Goal: Task Accomplishment & Management: Use online tool/utility

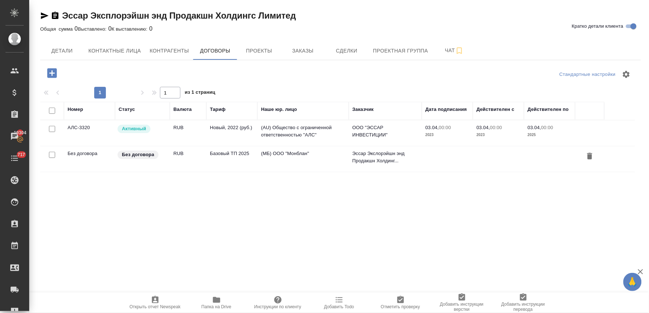
click at [223, 126] on td "Новый, 2022 (руб.)" at bounding box center [231, 134] width 51 height 26
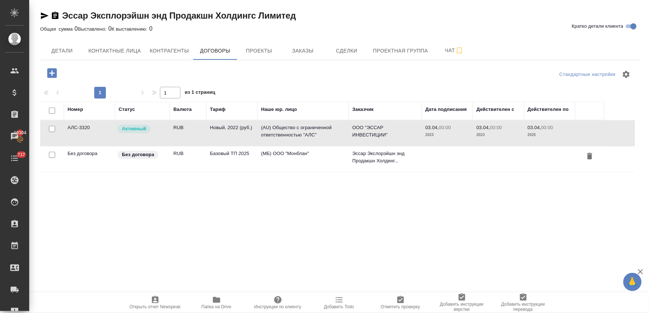
click at [223, 126] on td "Новый, 2022 (руб.)" at bounding box center [231, 134] width 51 height 26
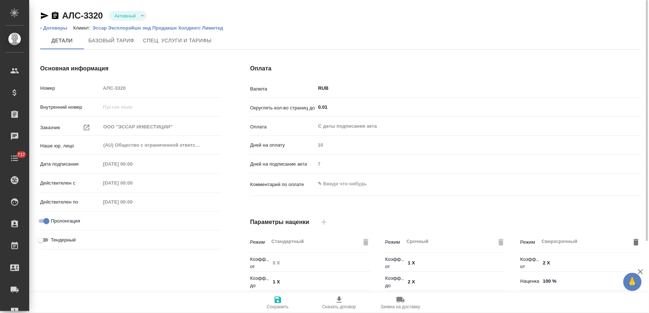
type input "Стандартный шаблон - [PHONE_NUMBER] - ВЫБЕРИ МЕНЯ!"
type input "Новый, 2022 (руб.)"
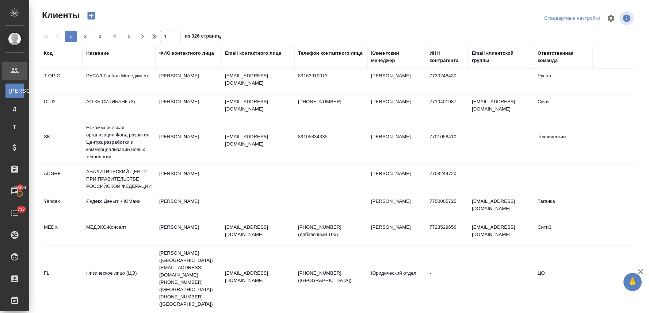
select select "RU"
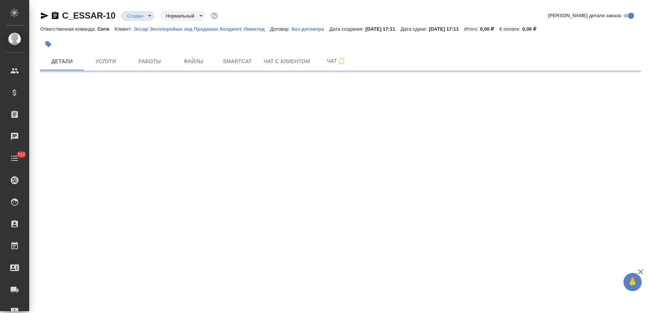
select select "RU"
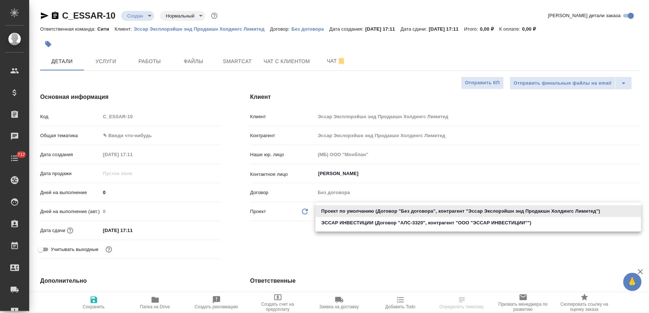
click at [397, 211] on body "🙏 .cls-1 fill:#fff; AWATERA Lyamina Nadezhda Клиенты Спецификации Заказы Чаты 7…" at bounding box center [324, 156] width 649 height 313
click at [395, 252] on div at bounding box center [324, 156] width 649 height 313
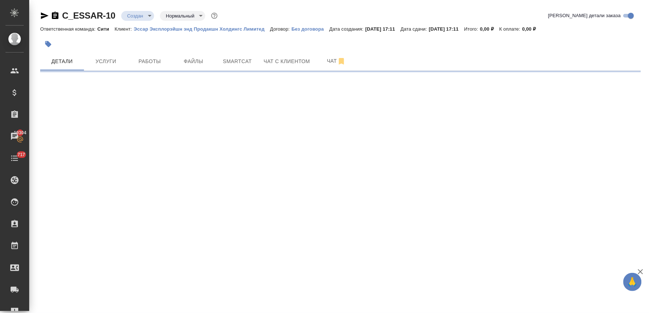
select select "RU"
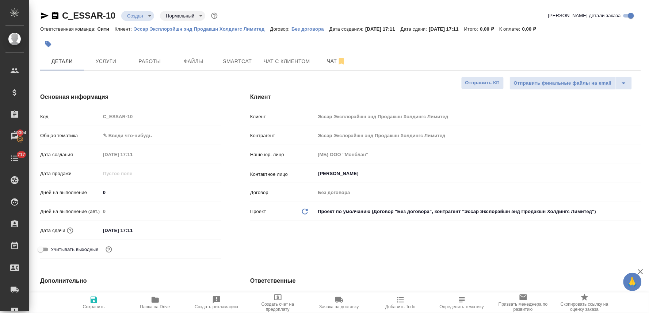
type textarea "x"
click at [312, 134] on div "Контрагент Эссар Экслорэйшн энд Продакшн Холдингс Лимитед" at bounding box center [445, 135] width 391 height 13
type textarea "x"
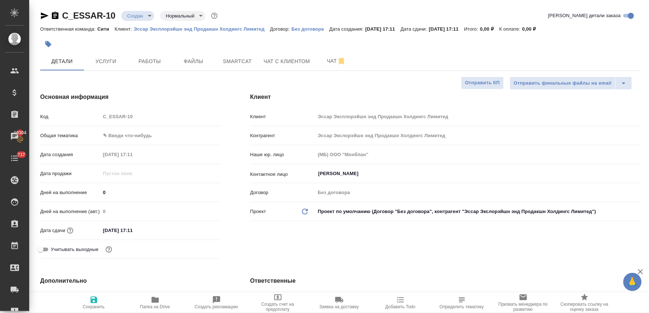
type textarea "x"
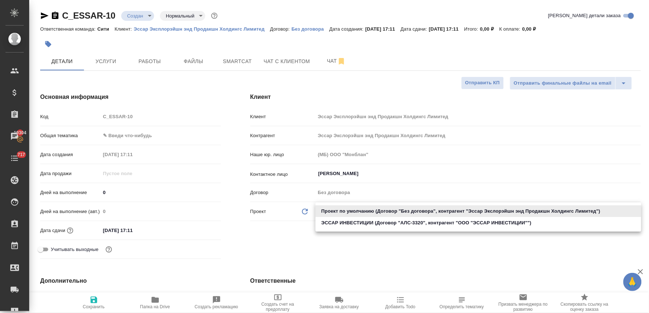
click at [366, 212] on body "🙏 .cls-1 fill:#fff; AWATERA Lyamina Nadezhda Клиенты Спецификации Заказы 19304 …" at bounding box center [324, 156] width 649 height 313
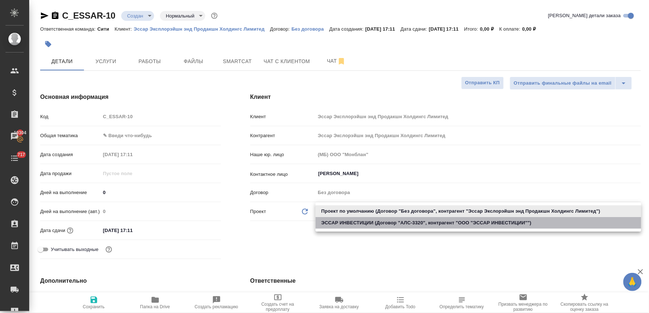
click at [368, 224] on li "ЭССАР ИНВЕСТИЦИИ (Договор "АЛС-3320", контрагент "ООО "ЭССАР ИНВЕСТИЦИИ"")" at bounding box center [479, 223] width 326 height 12
type input "660beecf27b108b7db76fd01"
type textarea "x"
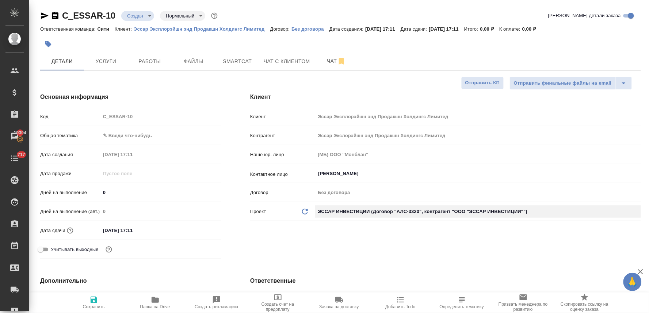
type input "ООО "ЭССАР ИНВЕСТИЦИИ""
type input "(AU) Общество с ограниченной ответственностью "АЛС""
type input "АЛС-3320"
type textarea "x"
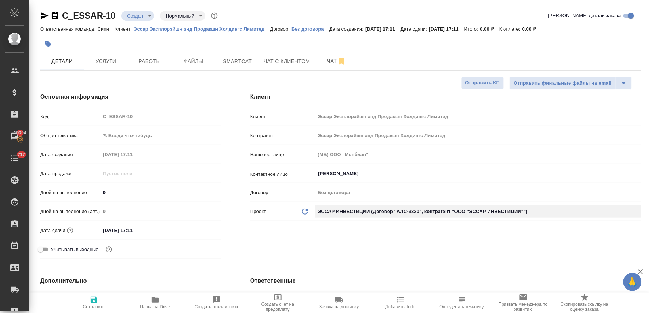
type textarea "x"
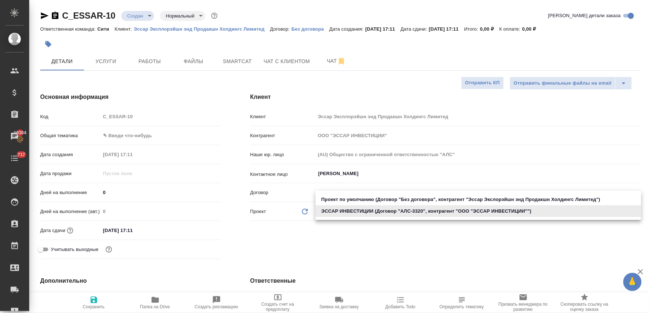
click at [381, 213] on body "🙏 .cls-1 fill:#fff; AWATERA Lyamina Nadezhda Клиенты Спецификации Заказы 19304 …" at bounding box center [324, 156] width 649 height 313
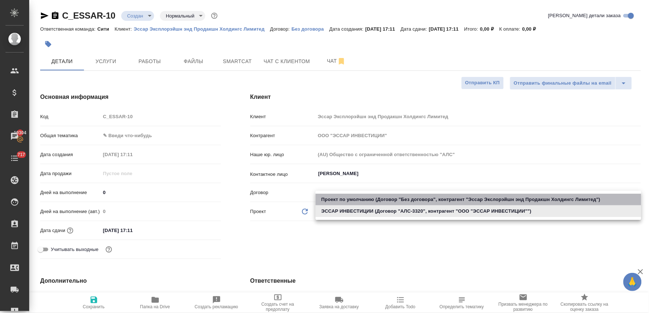
click at [381, 198] on li "Проект по умолчанию (Договор "Без договора", контрагент "Эссар Экслорэйшн энд П…" at bounding box center [479, 200] width 326 height 12
type input "655b50f70f65e338a01af6c2"
type textarea "x"
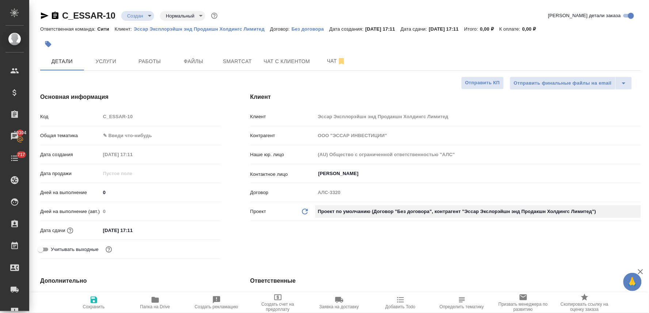
type input "Эссар Экслорэйшн энд Продакшн Холдингс Лимитед"
type input "(МБ) ООО "Монблан""
type input "Без договора"
type textarea "x"
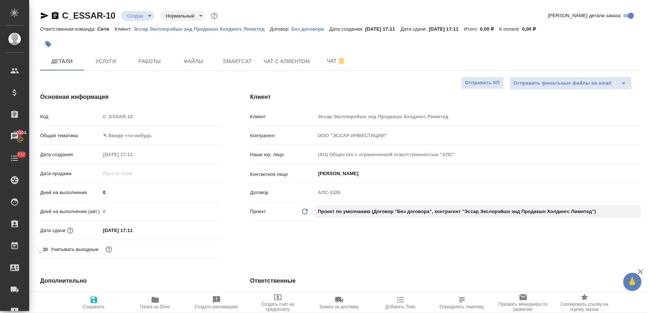
type textarea "x"
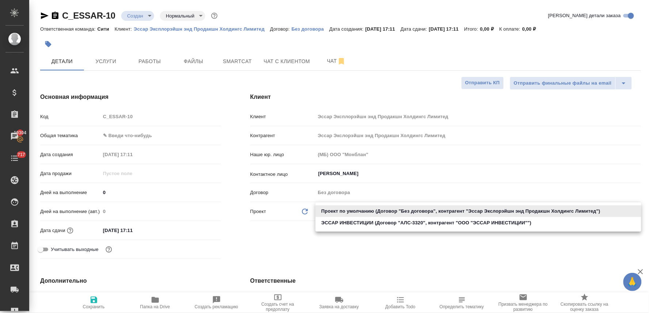
click at [378, 214] on body "🙏 .cls-1 fill:#fff; AWATERA Lyamina Nadezhda Клиенты Спецификации Заказы 19304 …" at bounding box center [324, 156] width 649 height 313
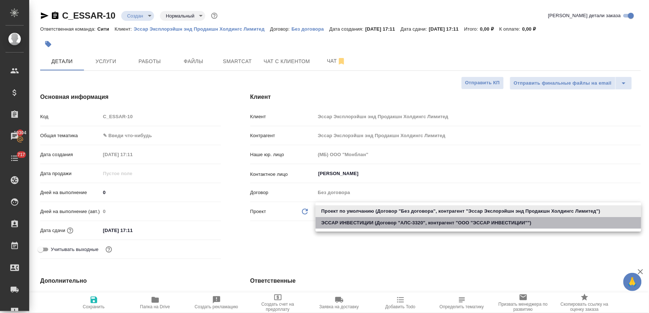
click at [381, 223] on li "ЭССАР ИНВЕСТИЦИИ (Договор "АЛС-3320", контрагент "ООО "ЭССАР ИНВЕСТИЦИИ"")" at bounding box center [479, 223] width 326 height 12
type input "660beecf27b108b7db76fd01"
type textarea "x"
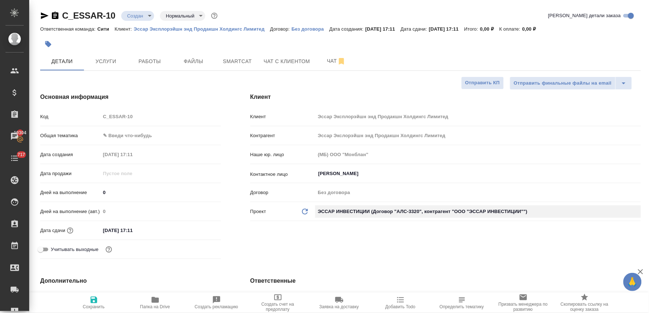
type input "ООО "ЭССАР ИНВЕСТИЦИИ""
type input "(AU) Общество с ограниченной ответственностью "АЛС""
type input "АЛС-3320"
type textarea "x"
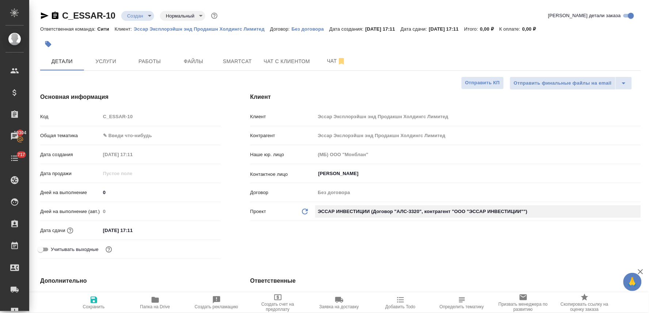
type textarea "x"
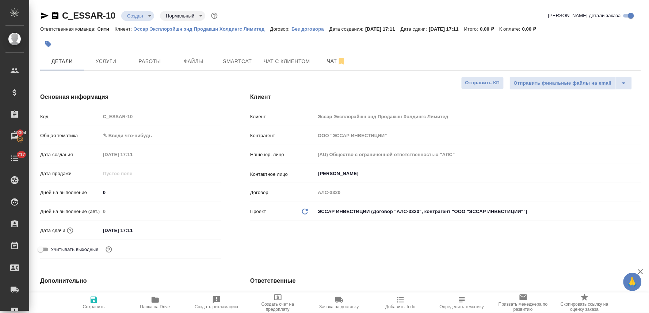
type textarea "x"
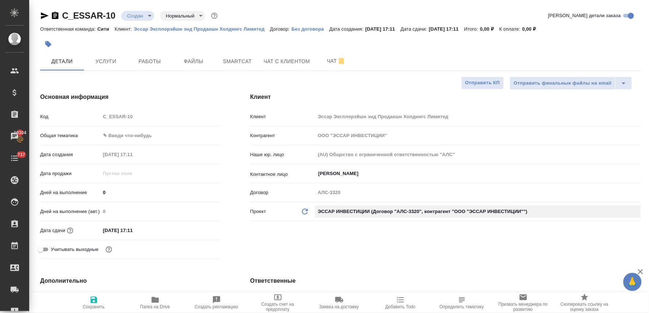
type textarea "x"
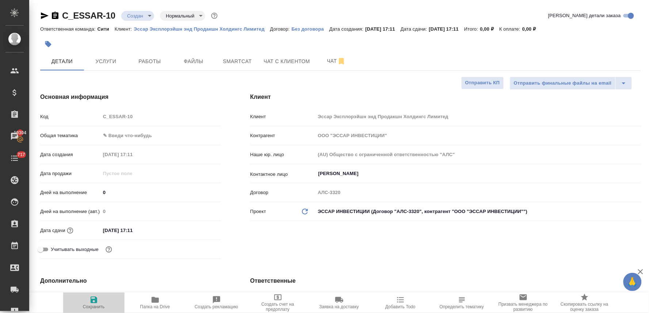
click at [90, 303] on icon "button" at bounding box center [94, 300] width 9 height 9
type textarea "x"
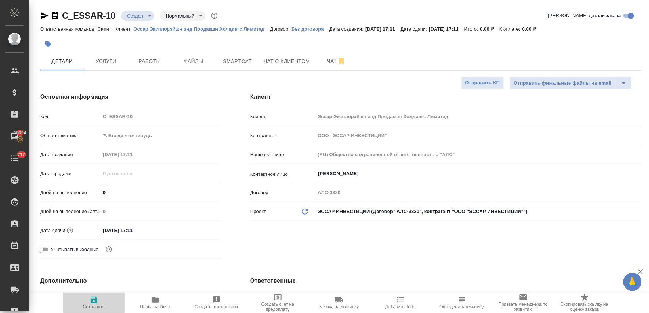
type textarea "x"
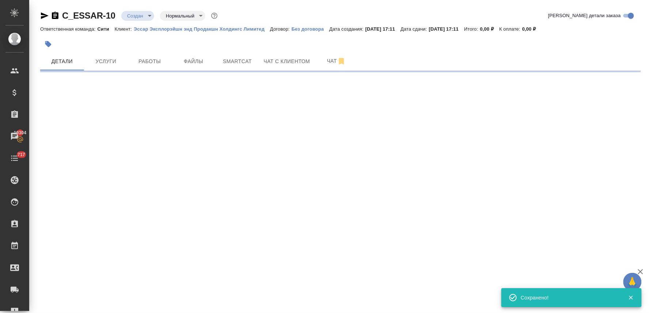
select select "RU"
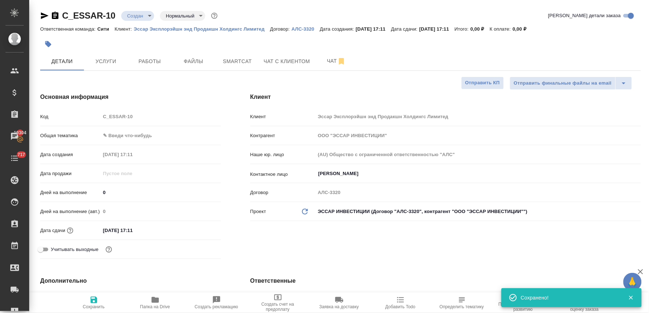
type textarea "x"
click at [110, 59] on span "Услуги" at bounding box center [105, 61] width 35 height 9
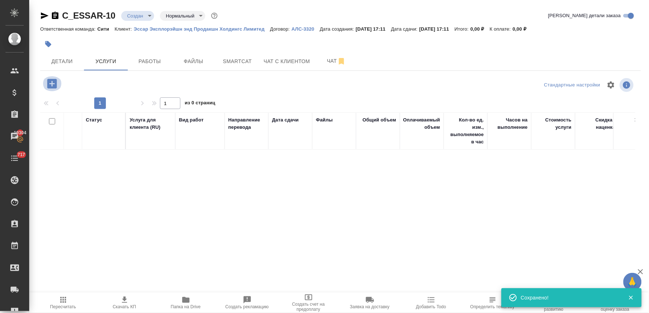
click at [50, 84] on icon "button" at bounding box center [52, 83] width 13 height 13
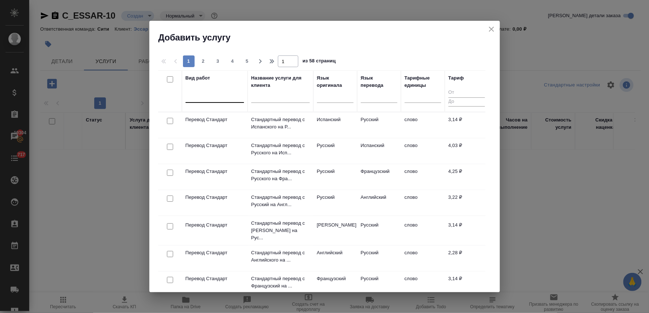
click at [207, 95] on div at bounding box center [215, 95] width 58 height 11
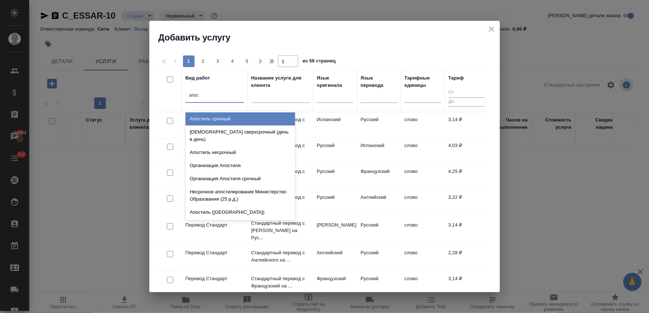
type input "апост"
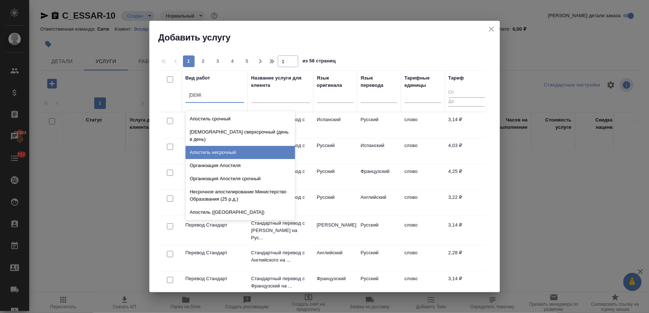
click at [224, 146] on div "Апостиль несрочный" at bounding box center [241, 152] width 110 height 13
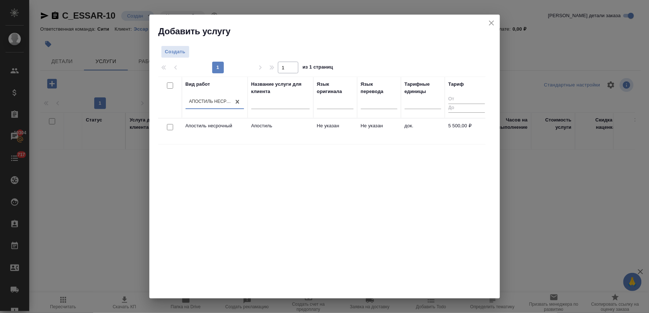
click at [169, 126] on input "checkbox" at bounding box center [170, 127] width 6 height 6
checkbox input "true"
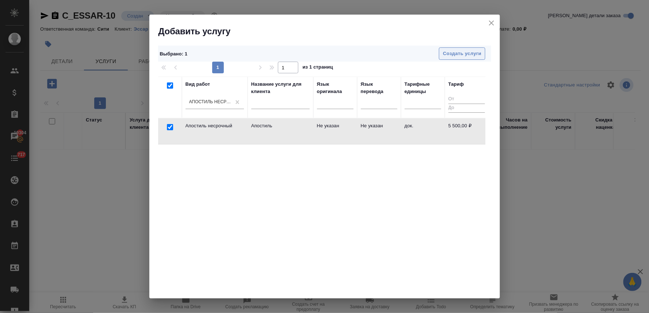
click at [461, 53] on span "Создать услуги" at bounding box center [462, 54] width 38 height 8
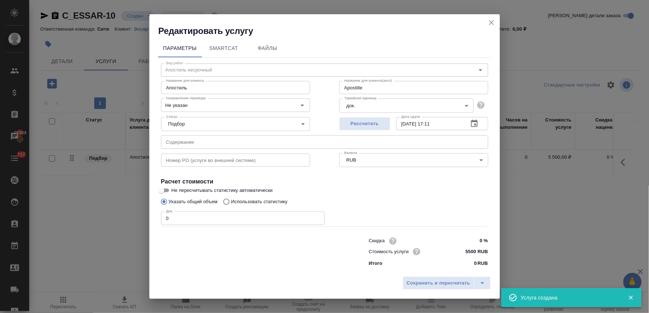
drag, startPoint x: 223, startPoint y: 262, endPoint x: 221, endPoint y: 174, distance: 88.4
click at [223, 262] on div at bounding box center [250, 251] width 208 height 29
click at [218, 138] on input "text" at bounding box center [324, 142] width 327 height 13
paste input "VTB LETTER 1 29092025"
type input "Apostille"
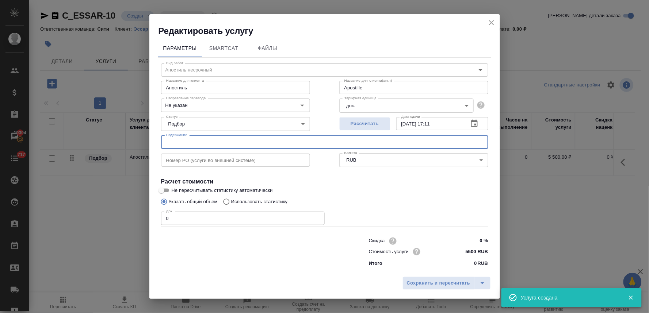
type input "VTB LETTER 1 29092025"
type input "Apostille"
type input "VTB LETTER 1 29092025,"
type input "Apostille"
type input "VTB LETTER 1 29092025,"
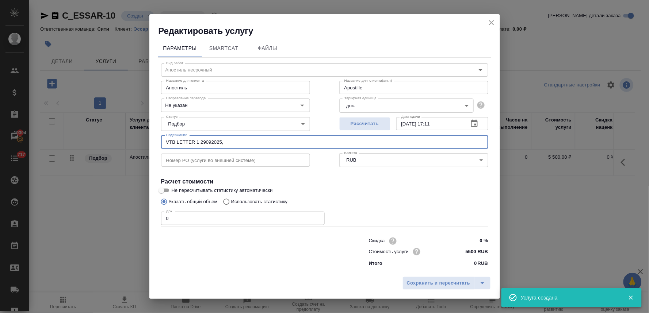
type input "Apostille"
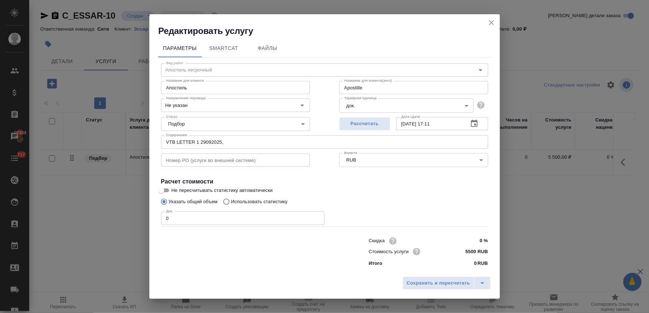
drag, startPoint x: 244, startPoint y: 275, endPoint x: 248, endPoint y: 203, distance: 71.7
click at [245, 275] on div "Сохранить и пересчитать" at bounding box center [324, 286] width 351 height 26
click at [243, 141] on input "VTB LETTER 1 29092025," at bounding box center [324, 142] width 327 height 13
paste input "VTB LETTER 2 29092025"
type input "VTB LETTER 1 29092025, VTB LETTER 2 29092025"
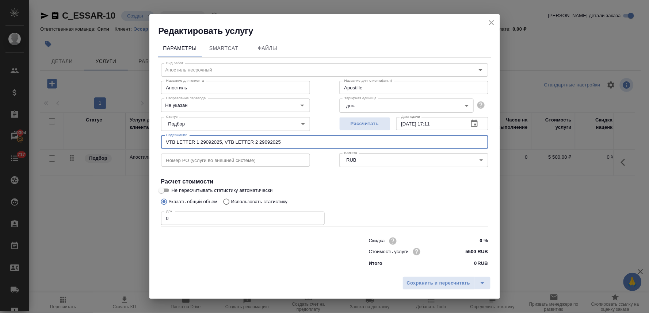
type input "Apostille"
type input "VTB LETTER 1 29092025, VTB LETTER 2 29092025,"
type input "Apostille"
type input "VTB LETTER 1 29092025, VTB LETTER 2 29092025,"
type input "Apostille"
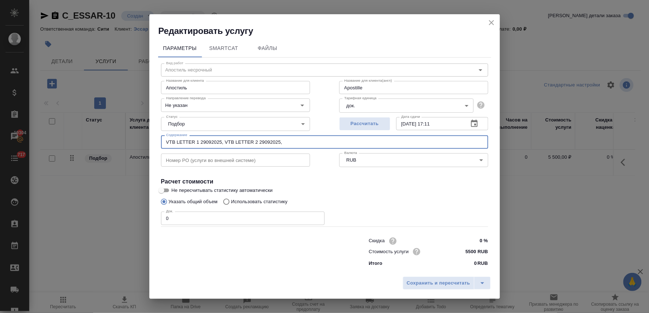
type input "VTB LETTER 1 29092025, VTB LETTER 2 29092025,"
drag, startPoint x: 225, startPoint y: 257, endPoint x: 278, endPoint y: 181, distance: 92.8
click at [228, 252] on div at bounding box center [250, 251] width 208 height 29
click at [320, 143] on input "VTB LETTER 1 29092025, VTB LETTER 2 29092025," at bounding box center [324, 142] width 327 height 13
paste input "VTB LETTER 3 29092025"
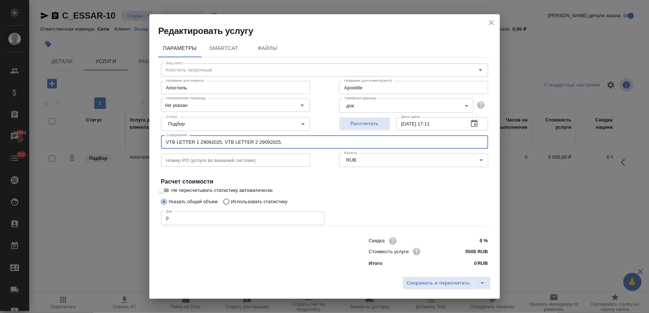
type input "Apostille"
type input "VTB LETTER 1 29092025, VTB LETTER 2 29092025, VTB LETTER 3 29092025"
type input "Apostille"
type input "VTB LETTER 1 29092025, VTB LETTER 2 29092025, VTB LETTER 3 29092025"
drag, startPoint x: 177, startPoint y: 219, endPoint x: 133, endPoint y: 219, distance: 43.8
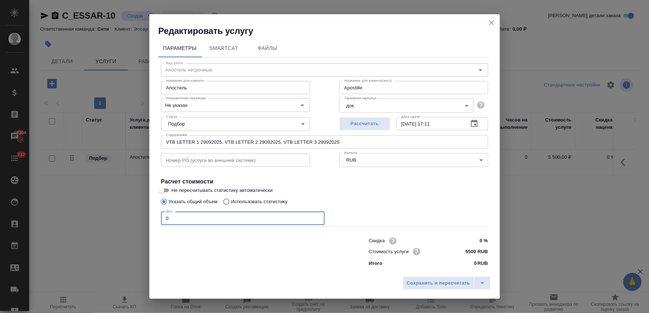
click at [135, 219] on div "Редактировать услугу Параметры SmartCat Файлы Вид работ Апостиль несрочный Вид …" at bounding box center [324, 156] width 649 height 313
type input "Apostille"
type input "3"
type input "Apostille"
type input "3"
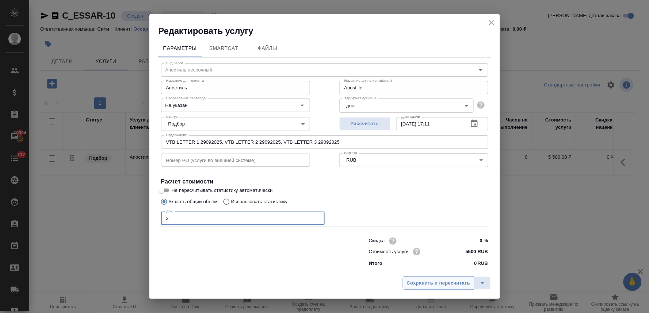
click at [423, 285] on span "Сохранить и пересчитать" at bounding box center [439, 283] width 64 height 8
type input "Apostille"
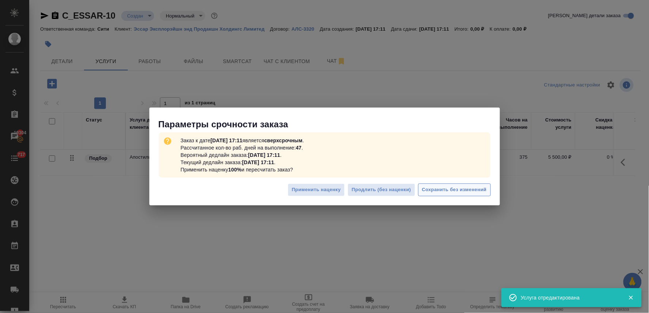
click at [468, 187] on span "Сохранить без изменений" at bounding box center [454, 190] width 65 height 8
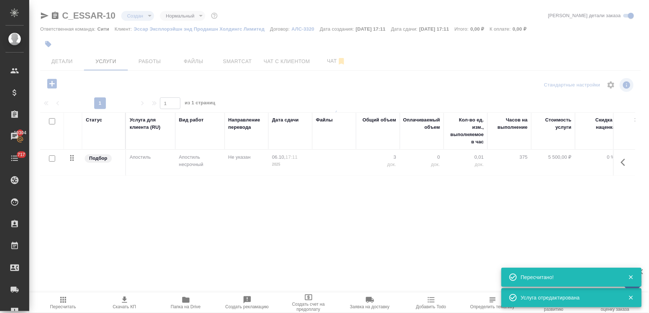
type input "urgent"
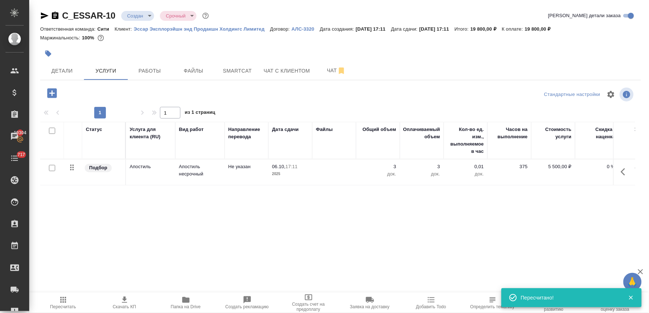
click at [418, 254] on div "Статус Услуга для клиента (RU) Вид работ Направление перевода Дата сдачи Файлы …" at bounding box center [337, 200] width 595 height 157
click at [54, 93] on icon "button" at bounding box center [52, 93] width 13 height 13
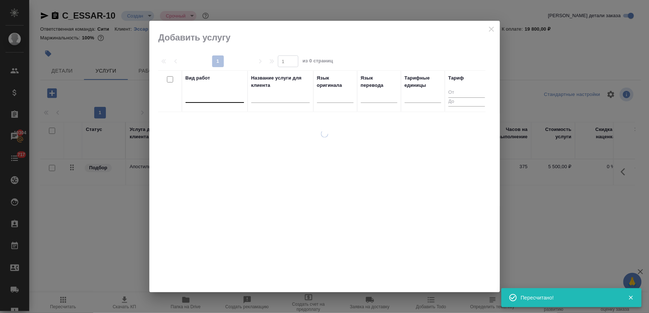
click at [232, 99] on div at bounding box center [215, 95] width 58 height 11
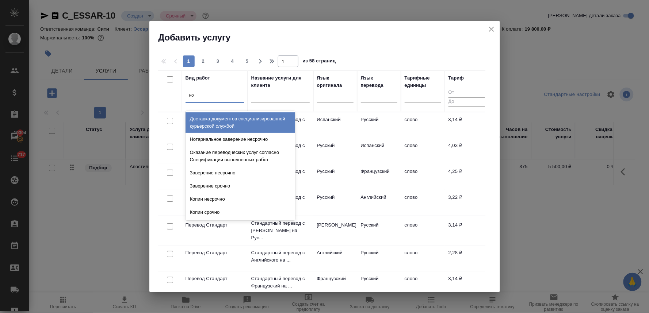
type input "нот"
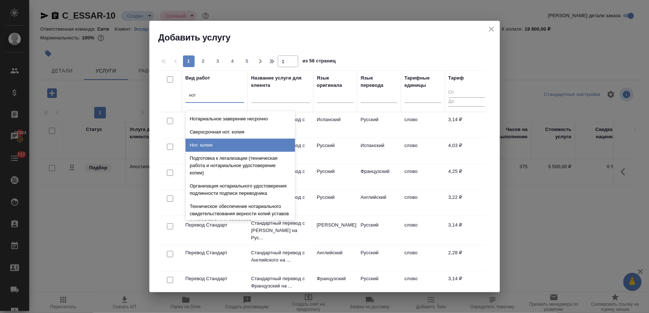
click at [222, 150] on div "Нот. копия" at bounding box center [241, 145] width 110 height 13
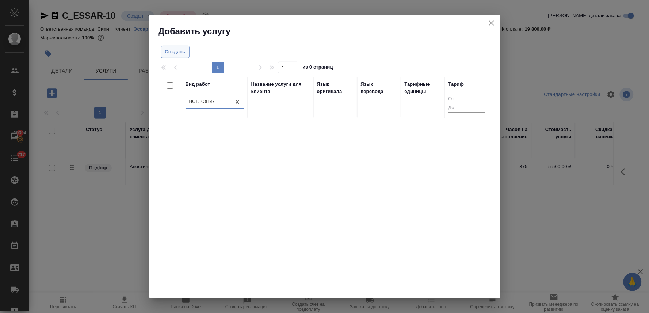
click at [180, 51] on span "Создать" at bounding box center [175, 52] width 20 height 8
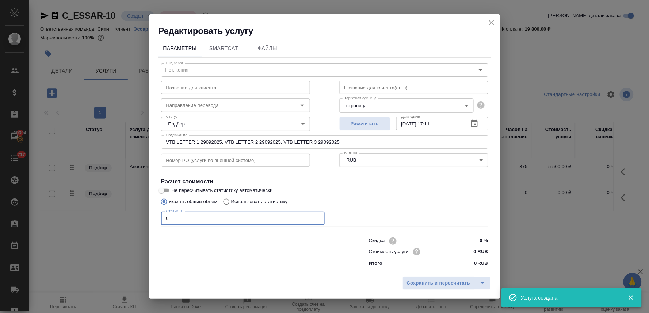
drag, startPoint x: 185, startPoint y: 217, endPoint x: 131, endPoint y: 212, distance: 54.3
click at [134, 220] on div "Редактировать услугу Параметры SmartCat Файлы Вид работ Нот. копия Вид работ На…" at bounding box center [324, 156] width 649 height 313
type input "21"
click at [470, 254] on input "0 RUB" at bounding box center [474, 252] width 27 height 11
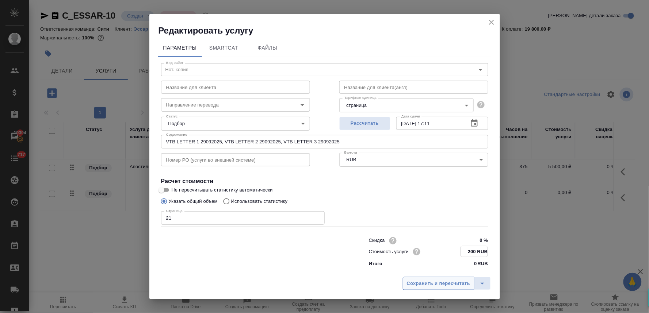
type input "200 RUB"
click at [432, 288] on button "Сохранить и пересчитать" at bounding box center [439, 283] width 72 height 13
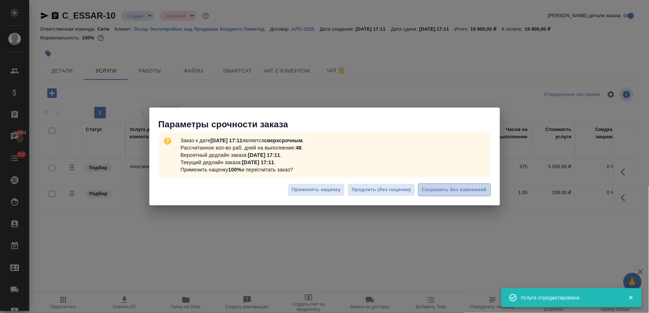
click at [457, 191] on span "Сохранить без изменений" at bounding box center [454, 190] width 65 height 8
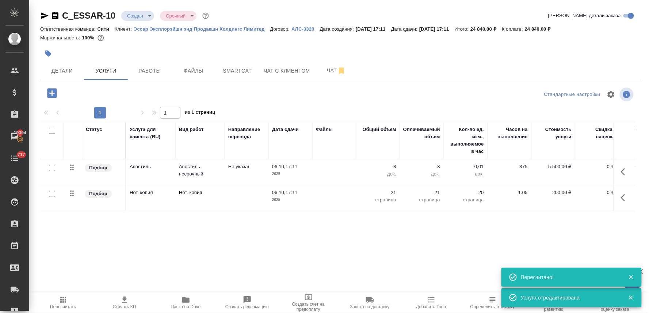
click at [53, 96] on icon "button" at bounding box center [51, 92] width 9 height 9
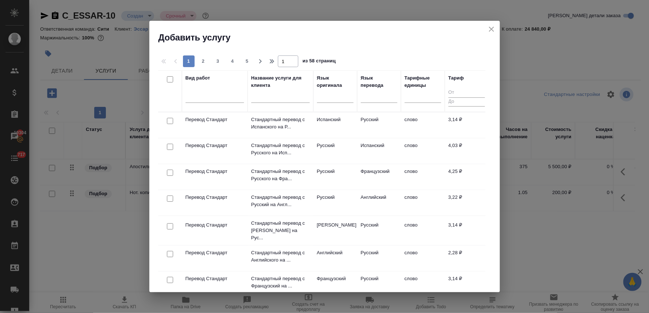
click at [170, 252] on input "checkbox" at bounding box center [170, 254] width 6 height 6
checkbox input "true"
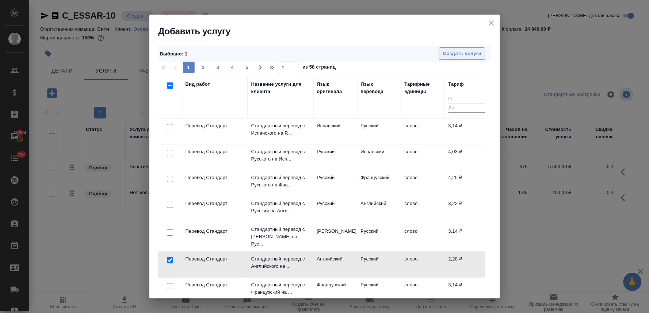
click at [458, 49] on button "Создать услуги" at bounding box center [462, 53] width 46 height 13
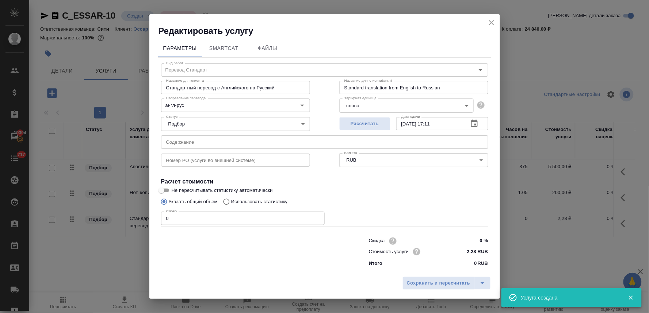
click at [185, 141] on input "text" at bounding box center [324, 142] width 327 height 13
paste input "VTB LETTER 3 29092025"
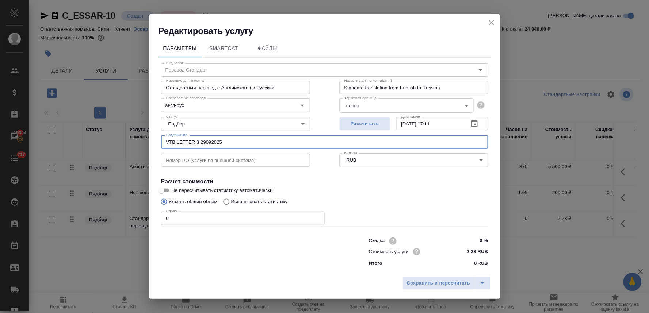
drag, startPoint x: 222, startPoint y: 141, endPoint x: 196, endPoint y: 142, distance: 25.9
click at [196, 142] on input "VTB LETTER 3 29092025" at bounding box center [324, 142] width 327 height 13
type input "VTB LETTER 1 29092025, VTB LETTER 2 29092025, VTB LETTER 3 29092025"
drag, startPoint x: 258, startPoint y: 132, endPoint x: 123, endPoint y: 141, distance: 135.5
click at [125, 141] on div "Редактировать услугу Параметры SmartCat Файлы Вид работ Перевод Стандарт Вид ра…" at bounding box center [324, 156] width 649 height 313
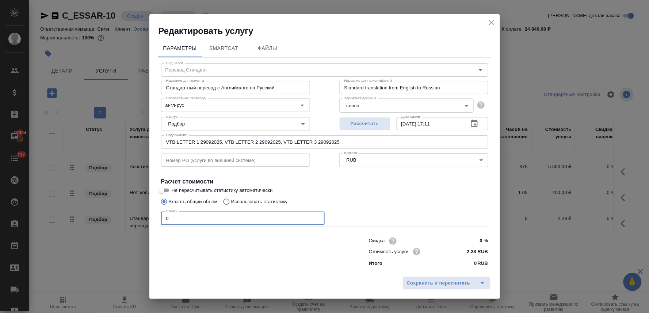
drag, startPoint x: 176, startPoint y: 218, endPoint x: 151, endPoint y: 221, distance: 25.5
click at [151, 221] on div "Параметры SmartCat Файлы Вид работ Перевод Стандарт Вид работ Название для клие…" at bounding box center [324, 155] width 351 height 237
type input "250"
click at [440, 283] on span "Сохранить и пересчитать" at bounding box center [439, 283] width 64 height 8
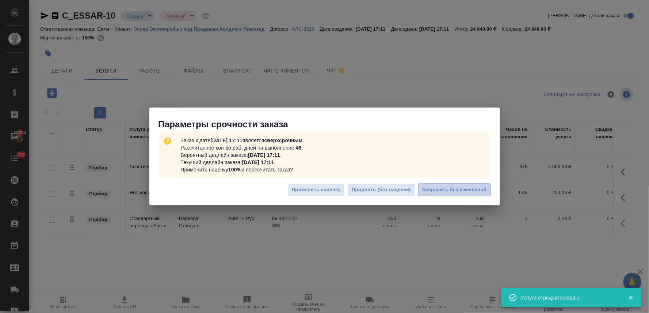
click at [461, 191] on span "Сохранить без изменений" at bounding box center [454, 190] width 65 height 8
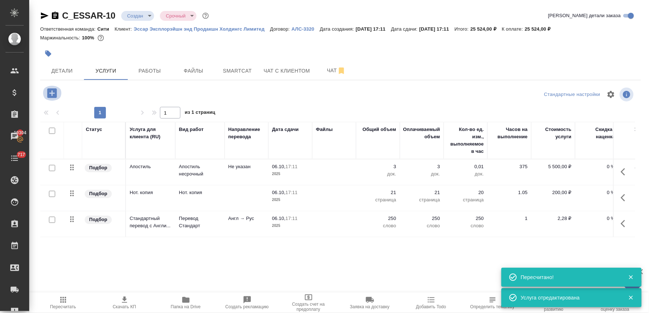
click at [52, 91] on icon "button" at bounding box center [52, 93] width 13 height 13
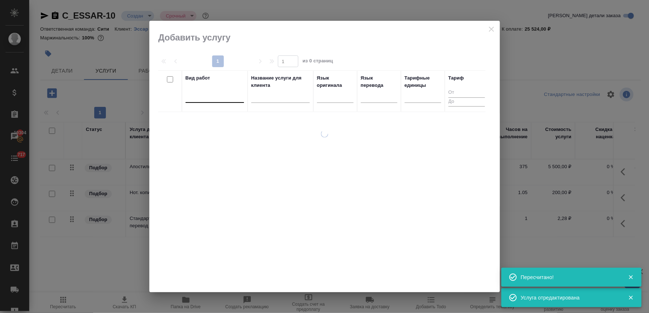
click at [206, 100] on div at bounding box center [215, 95] width 58 height 11
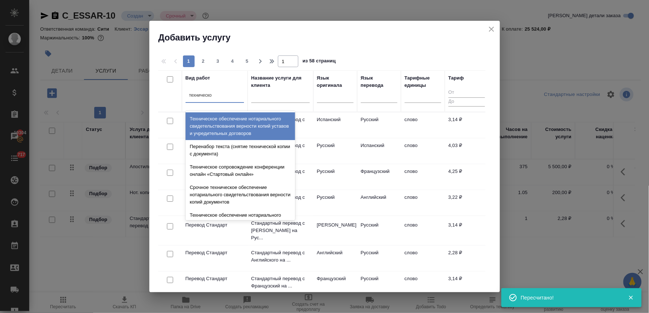
type input "техническое"
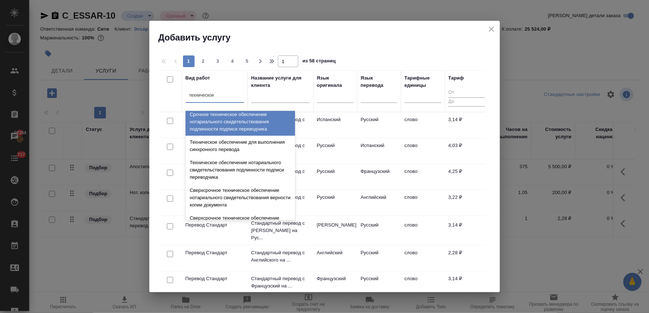
scroll to position [122, 0]
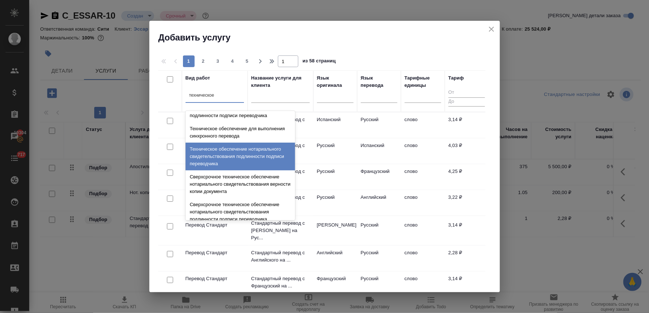
click at [228, 156] on div "Техническое обеспечение нотариального свидетельствования подлинности подписи пе…" at bounding box center [241, 157] width 110 height 28
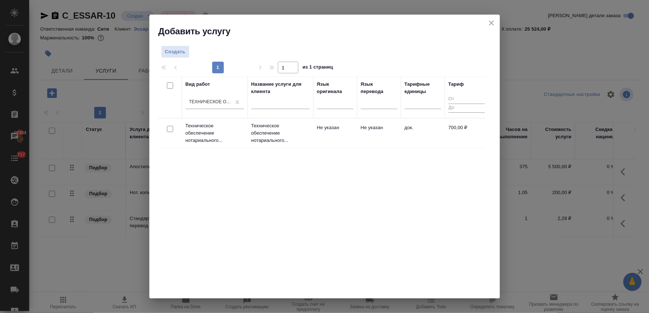
click at [167, 129] on input "checkbox" at bounding box center [170, 129] width 6 height 6
checkbox input "true"
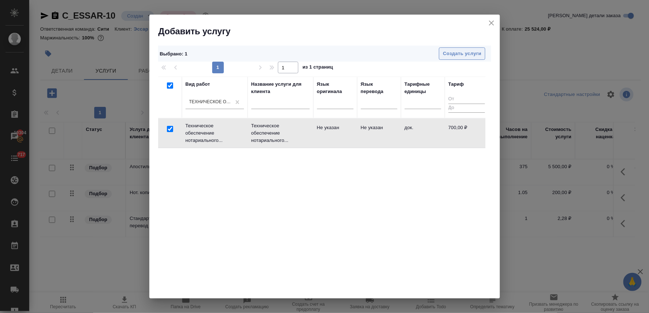
click at [479, 58] on button "Создать услуги" at bounding box center [462, 53] width 46 height 13
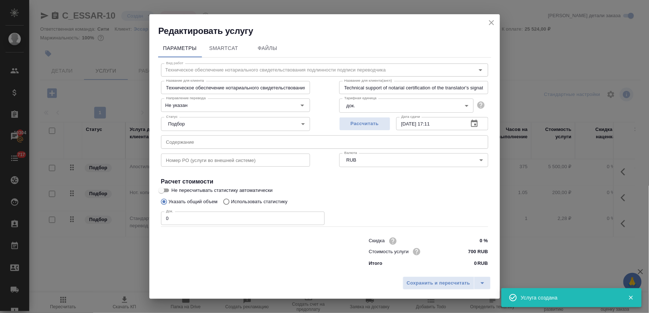
click at [244, 144] on input "text" at bounding box center [324, 142] width 327 height 13
paste input "VTB LETTER 1 29092025, VTB LETTER 2 29092025, VTB LETTER 3 29092025"
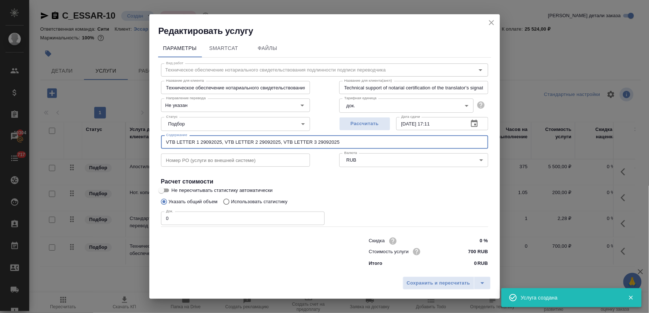
type input "VTB LETTER 1 29092025, VTB LETTER 2 29092025, VTB LETTER 3 29092025"
drag, startPoint x: 176, startPoint y: 218, endPoint x: 144, endPoint y: 220, distance: 31.9
click at [144, 220] on div "Редактировать услугу Параметры SmartCat Файлы Вид работ Техническое обеспечение…" at bounding box center [324, 156] width 649 height 313
type input "3"
click at [439, 284] on span "Сохранить и пересчитать" at bounding box center [439, 283] width 64 height 8
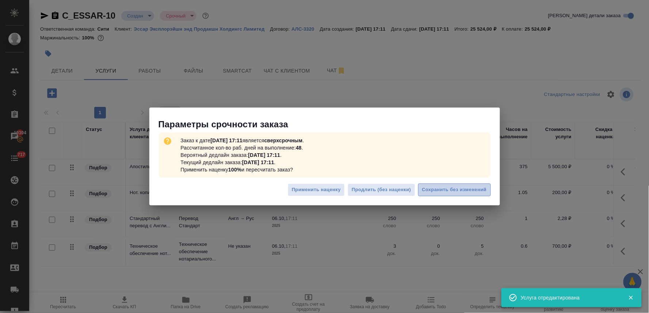
click at [453, 191] on span "Сохранить без изменений" at bounding box center [454, 190] width 65 height 8
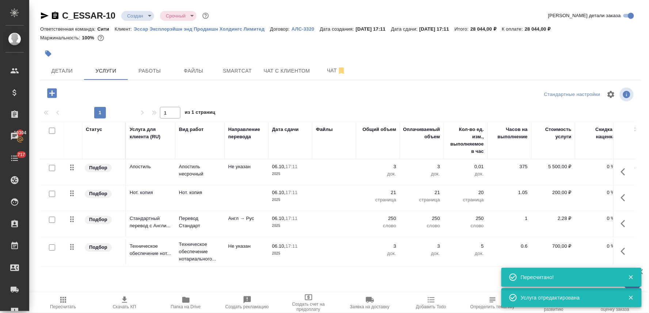
click at [53, 93] on icon "button" at bounding box center [52, 93] width 13 height 13
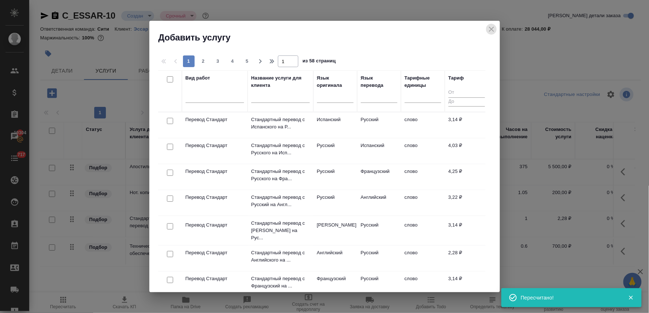
click at [491, 29] on icon "close" at bounding box center [491, 29] width 9 height 9
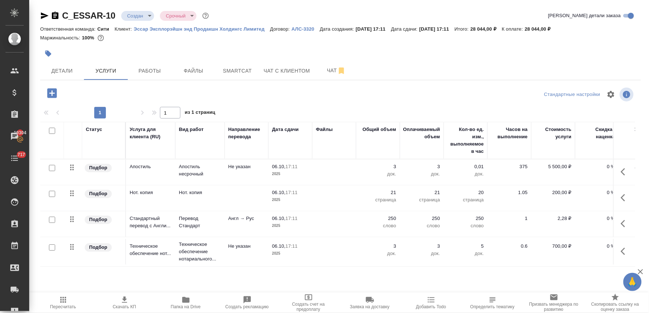
click at [123, 307] on span "Скачать КП" at bounding box center [124, 307] width 23 height 5
click at [203, 87] on div at bounding box center [140, 93] width 200 height 15
click at [392, 219] on p "250" at bounding box center [378, 218] width 37 height 7
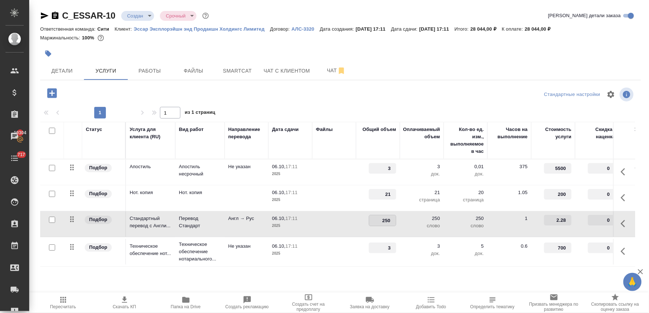
drag, startPoint x: 382, startPoint y: 220, endPoint x: 405, endPoint y: 219, distance: 23.4
click at [405, 219] on tr "Подбор Стандартный перевод с Англи... Перевод Стандарт Англ → Рус 06.10, 17:11 …" at bounding box center [384, 225] width 689 height 26
type input "300"
click at [343, 105] on div at bounding box center [340, 105] width 601 height 4
click at [124, 95] on span "Сохранить и пересчитать" at bounding box center [104, 92] width 64 height 8
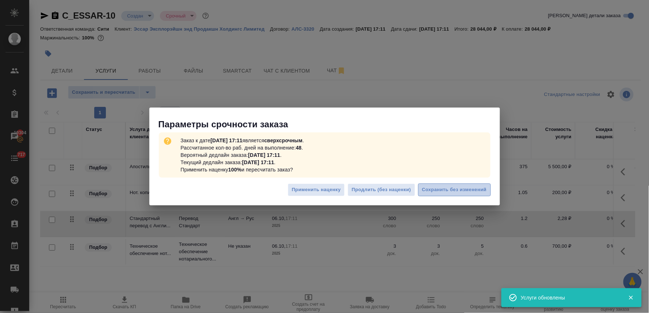
click at [428, 190] on span "Сохранить без изменений" at bounding box center [454, 190] width 65 height 8
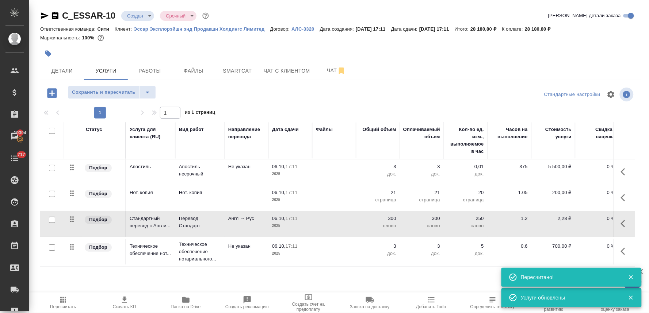
click at [122, 303] on icon "button" at bounding box center [124, 300] width 5 height 6
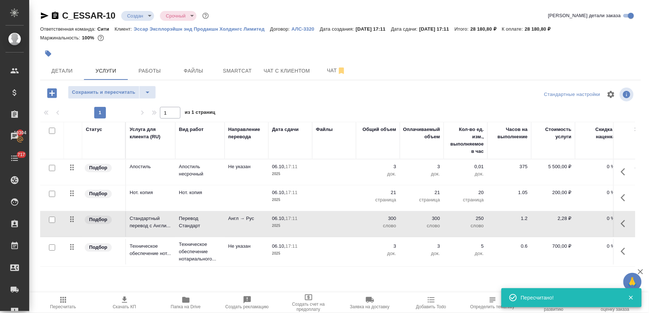
click at [58, 299] on span "Пересчитать" at bounding box center [63, 303] width 53 height 14
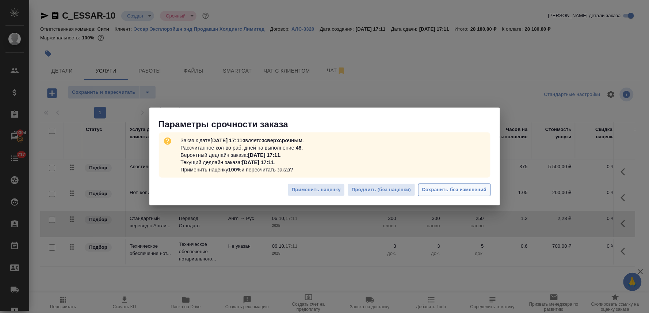
click at [461, 187] on span "Сохранить без изменений" at bounding box center [454, 190] width 65 height 8
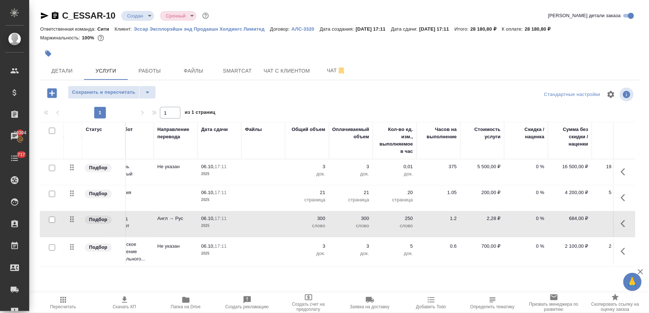
scroll to position [0, 93]
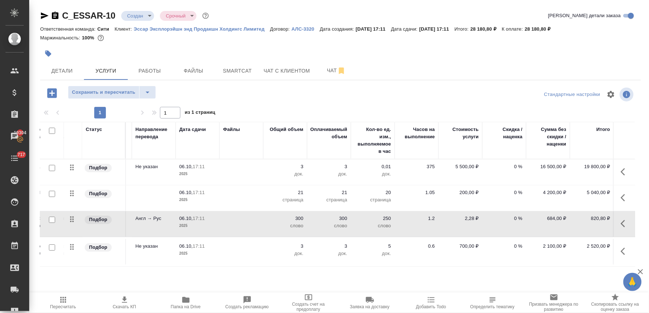
drag, startPoint x: 389, startPoint y: 12, endPoint x: 368, endPoint y: 12, distance: 21.9
click at [389, 12] on div "C_ESSAR-10 Создан new Срочный urgent Кратко детали заказа" at bounding box center [340, 16] width 601 height 12
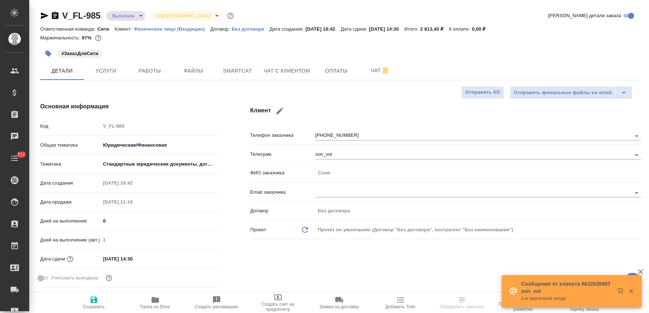
select select "RU"
click at [300, 69] on span "Чат с клиентом" at bounding box center [287, 70] width 46 height 9
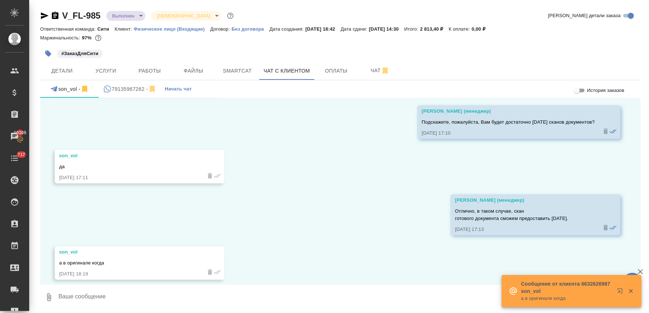
scroll to position [1983, 0]
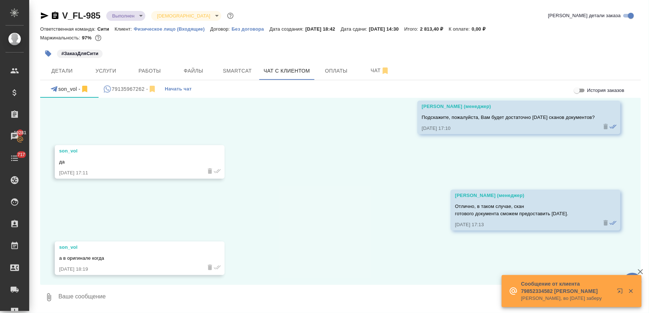
click at [40, 13] on icon "button" at bounding box center [44, 15] width 9 height 9
click at [163, 44] on div at bounding box center [340, 44] width 601 height 1
click at [59, 67] on span "Детали" at bounding box center [62, 70] width 35 height 9
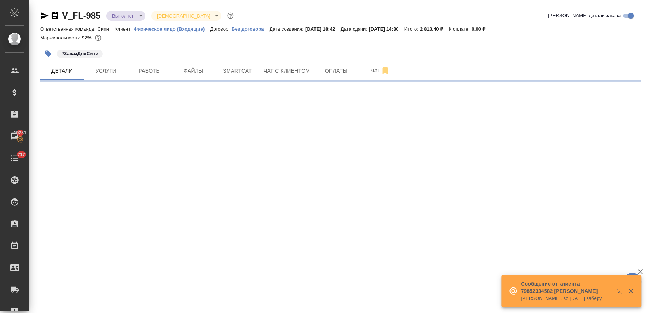
select select "RU"
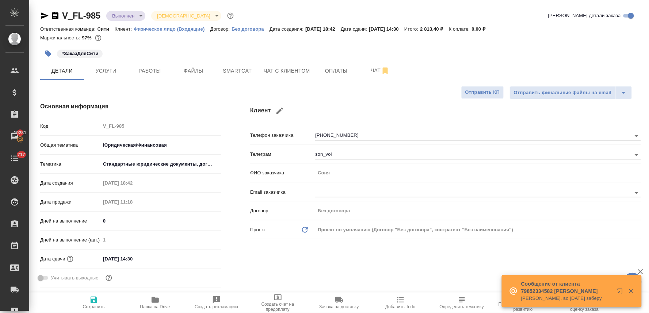
type textarea "x"
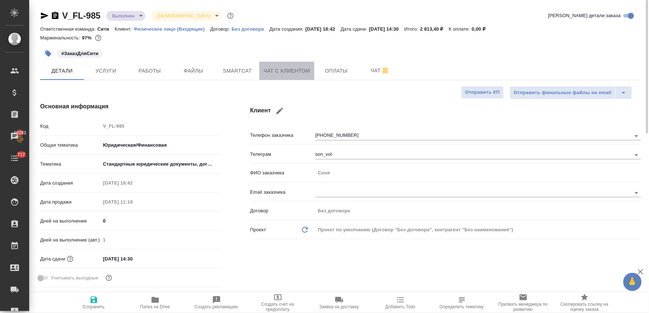
click at [304, 71] on span "Чат с клиентом" at bounding box center [287, 70] width 46 height 9
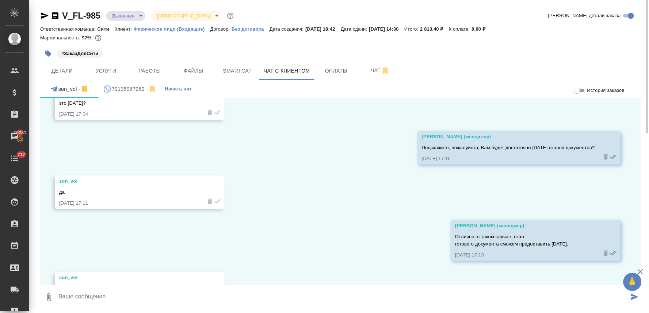
scroll to position [1983, 0]
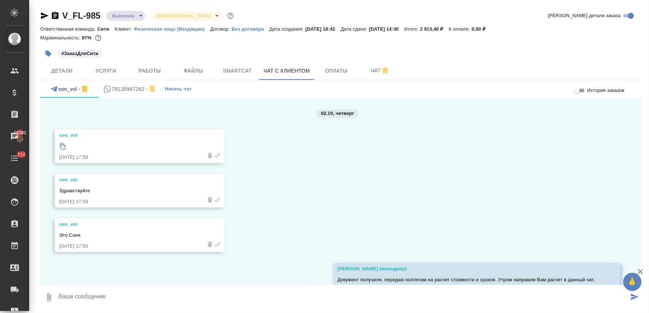
scroll to position [1983, 0]
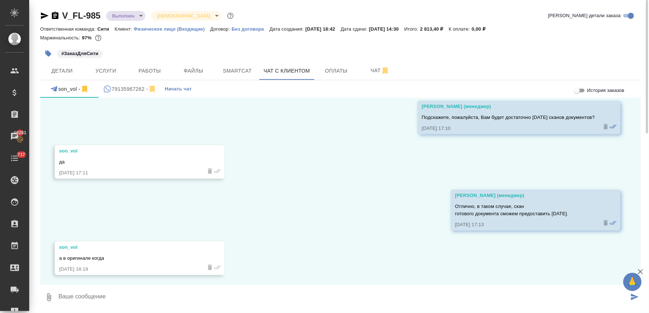
click at [318, 259] on div "02.10, [DATE] son_vol [DATE] 17:59 son_vol Здравствуйте [DATE] 17:59 son_vol Эт…" at bounding box center [340, 191] width 601 height 187
